Goal: Task Accomplishment & Management: Use online tool/utility

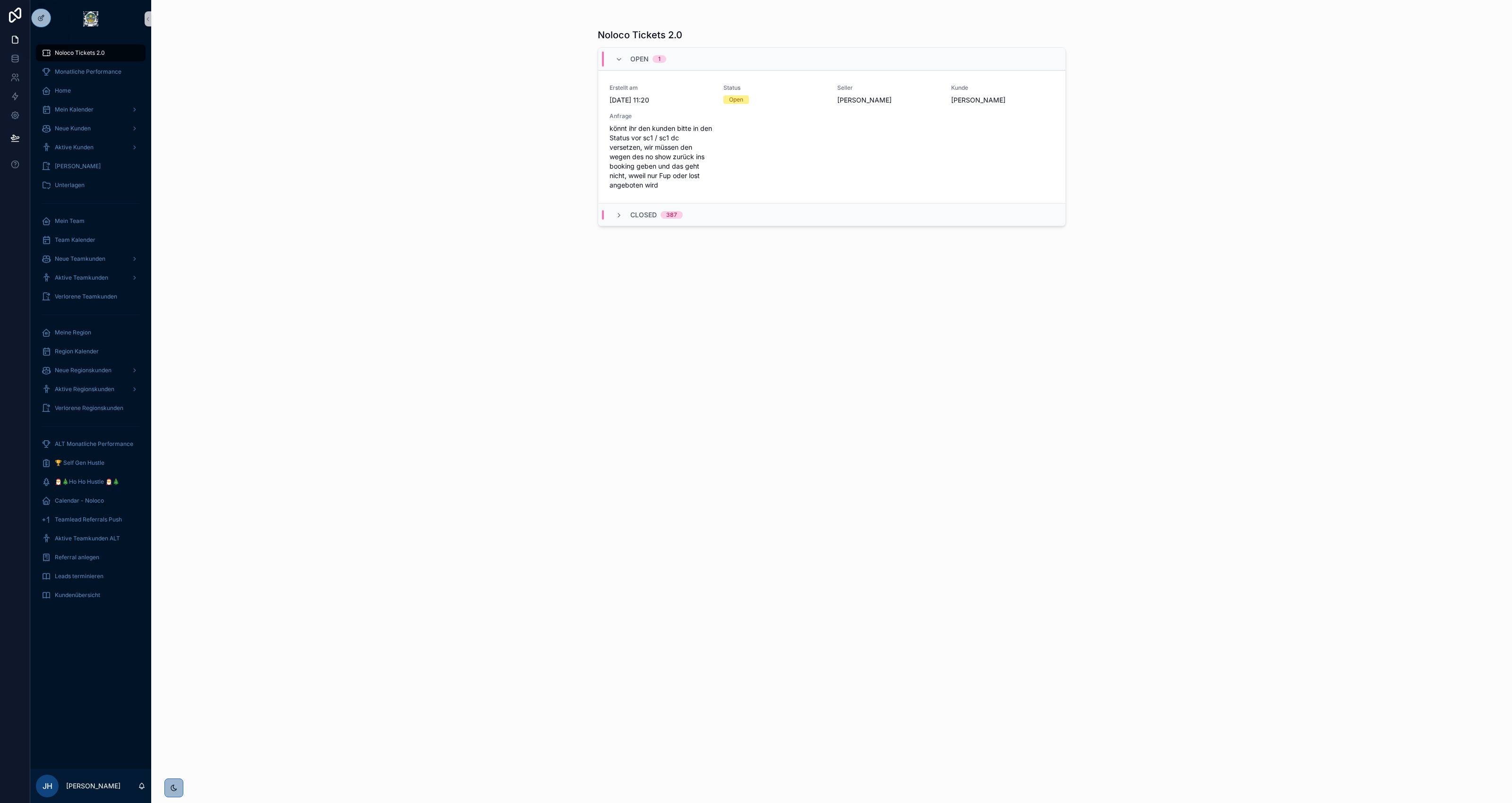
click at [881, 384] on div "Noloco Tickets 2.0 Open 1 Erstellt am [DATE] 11:20 Status Open Seller [PERSON_N…" at bounding box center [832, 407] width 468 height 770
